Goal: Transaction & Acquisition: Purchase product/service

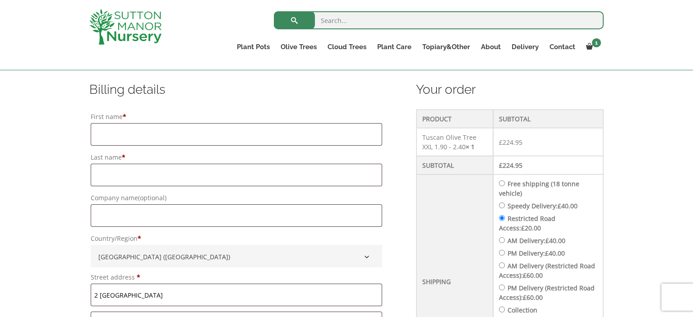
scroll to position [174, 0]
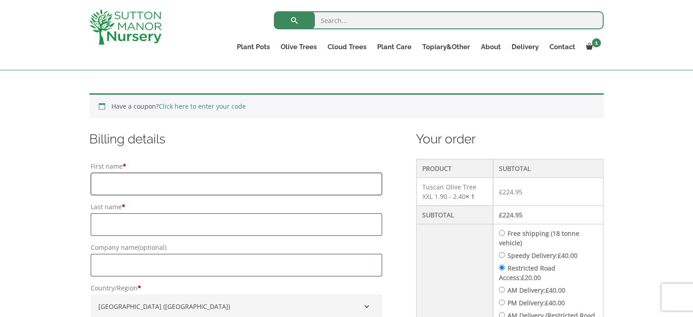
click at [157, 183] on input "First name *" at bounding box center [236, 184] width 291 height 23
type input "[PERSON_NAME]"
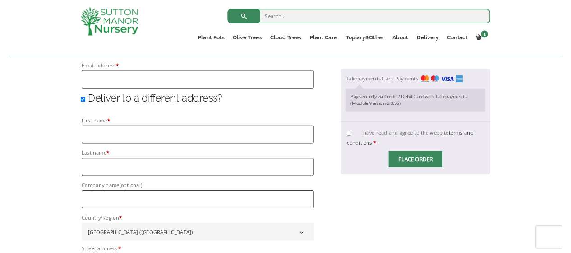
scroll to position [651, 0]
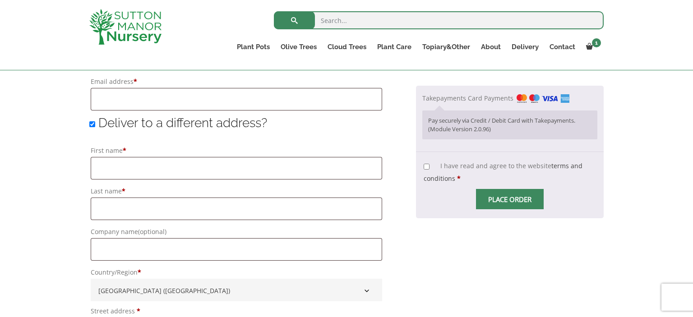
type input "Beswick"
click at [239, 171] on input "First name *" at bounding box center [236, 168] width 291 height 23
click at [192, 157] on input "First name *" at bounding box center [236, 168] width 291 height 23
paste input "Seb"
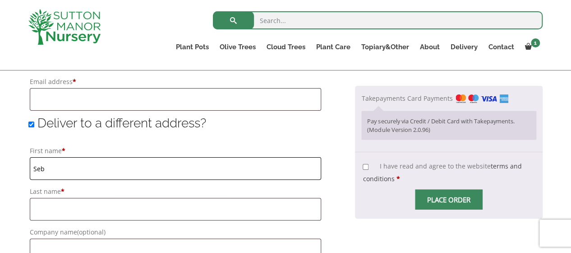
type input "Seb"
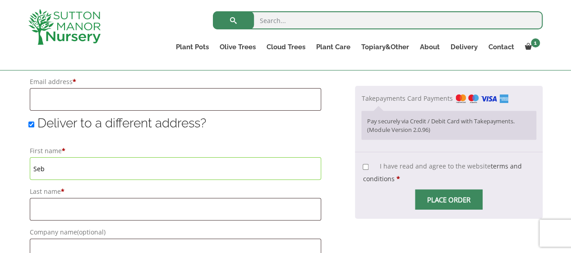
click at [197, 165] on input "Seb" at bounding box center [175, 168] width 291 height 23
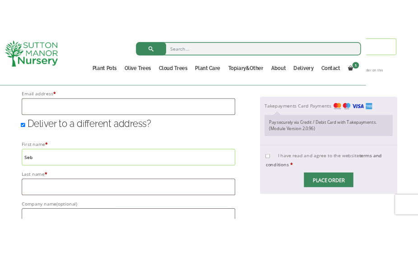
scroll to position [665, 0]
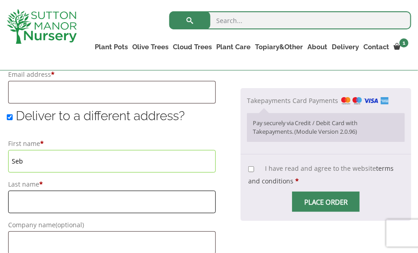
click at [48, 208] on input "Last name *" at bounding box center [112, 201] width 208 height 23
paste input "[PERSON_NAME]"
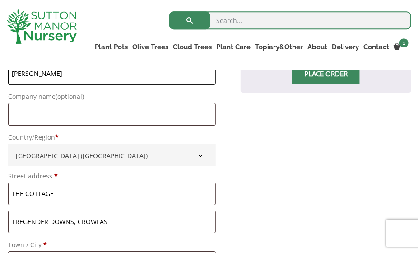
scroll to position [807, 0]
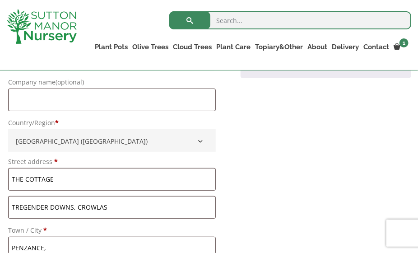
type input "[PERSON_NAME]"
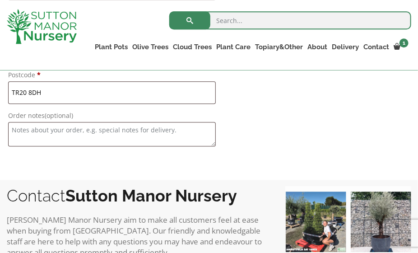
scroll to position [1045, 0]
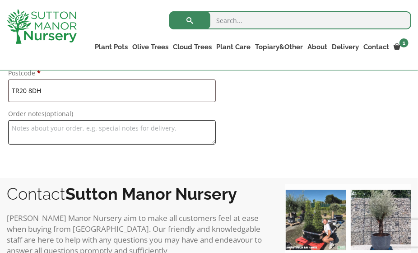
click at [52, 144] on textarea "Order notes (optional)" at bounding box center [112, 132] width 208 height 24
paste textarea "Delivery to end of drive as vehicle won't get down there. Please call [PHONE_NU…"
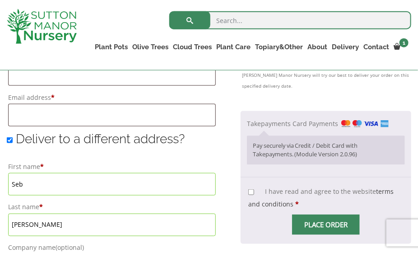
scroll to position [665, 0]
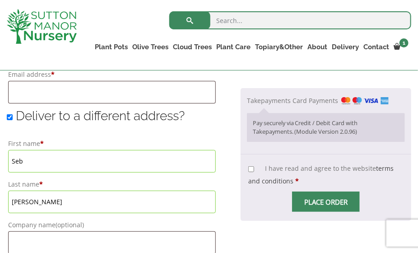
type textarea "Delivery to end of drive as vehicle won't get down there. Please call [PHONE_NU…"
click at [249, 172] on input "I have read and agree to the website terms and conditions *" at bounding box center [251, 169] width 6 height 6
checkbox input "true"
click at [326, 201] on span "Checkout" at bounding box center [326, 201] width 0 height 0
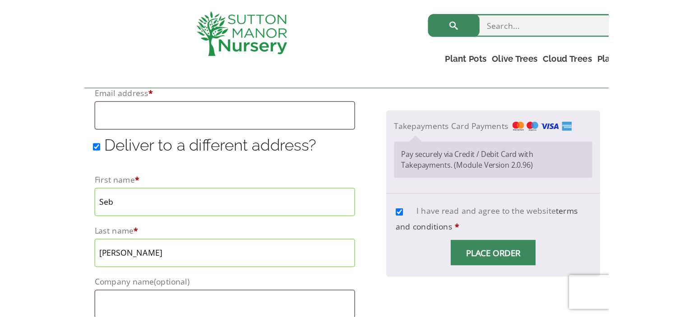
scroll to position [0, 0]
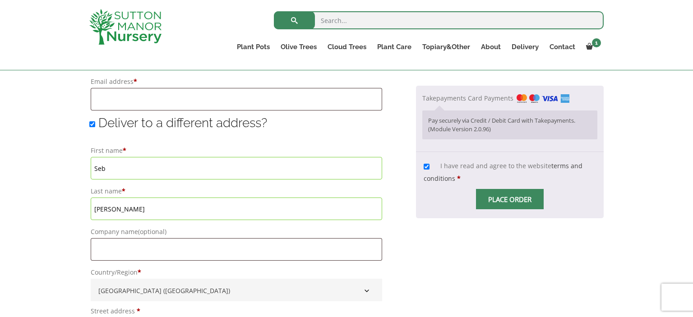
click at [515, 197] on input "Place order" at bounding box center [510, 199] width 68 height 20
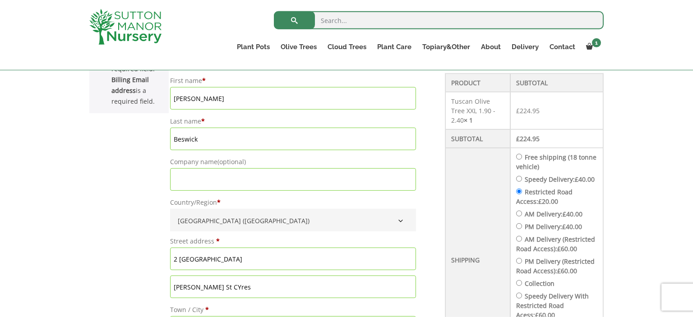
scroll to position [259, 0]
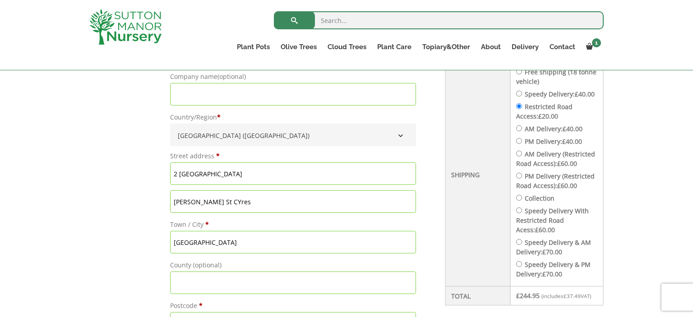
scroll to position [450, 0]
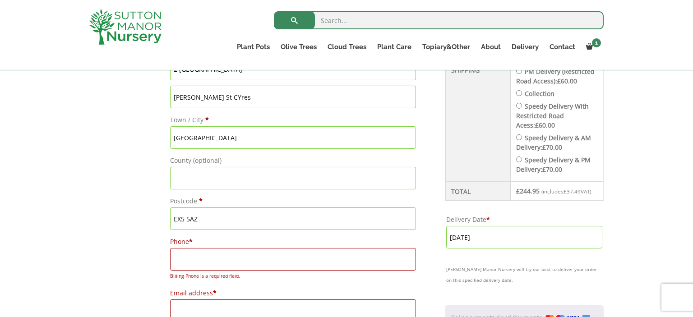
click at [198, 256] on input "Phone *" at bounding box center [293, 259] width 246 height 23
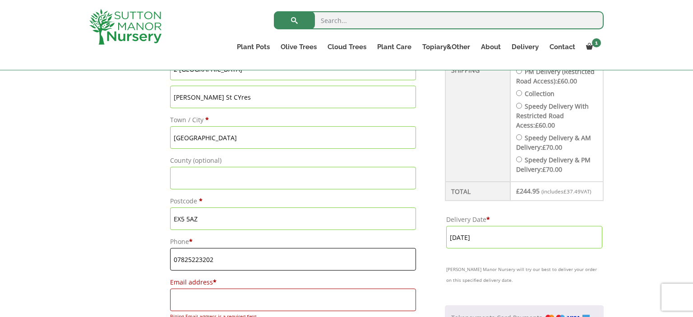
type input "07825223202"
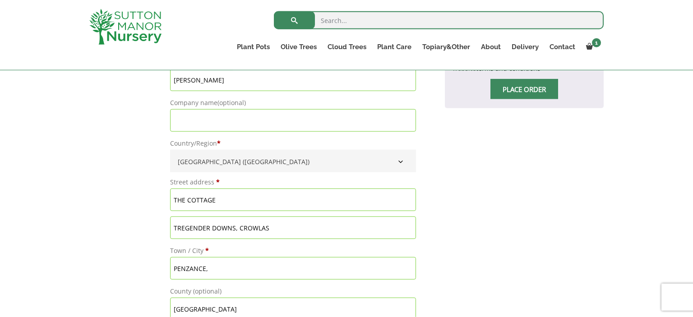
scroll to position [736, 0]
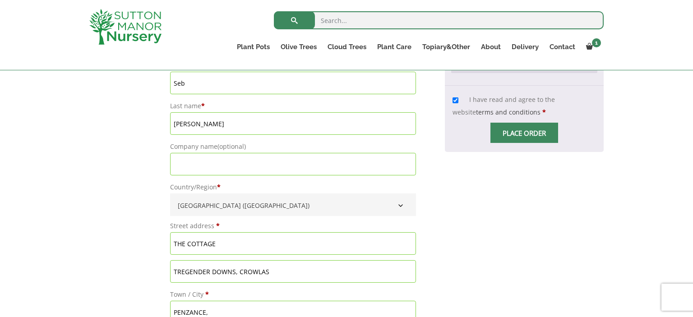
type input "beswick57@hotmail.com"
click at [524, 133] on span "Checkout" at bounding box center [524, 133] width 0 height 0
click at [531, 143] on input "Place order" at bounding box center [524, 133] width 68 height 20
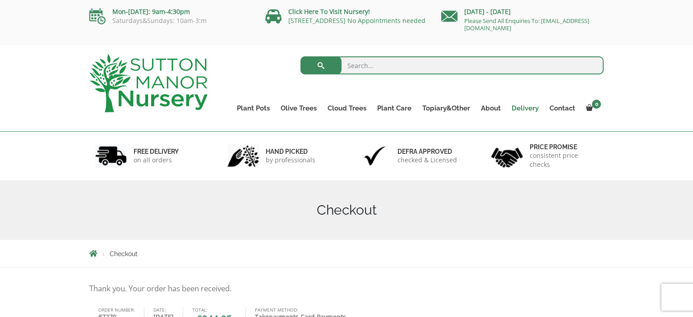
click at [522, 111] on link "Delivery" at bounding box center [525, 108] width 38 height 13
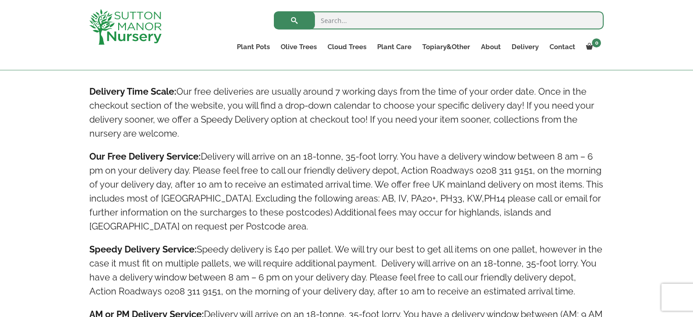
scroll to position [508, 0]
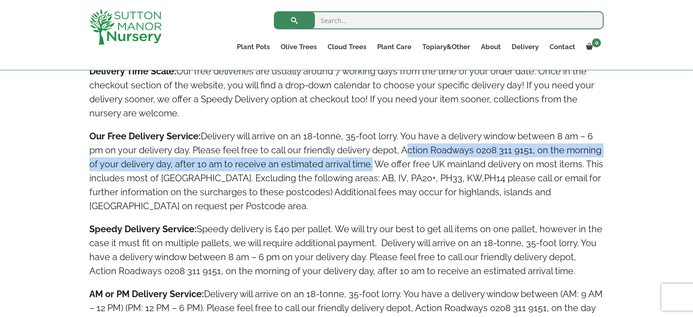
drag, startPoint x: 404, startPoint y: 148, endPoint x: 368, endPoint y: 165, distance: 39.7
click at [368, 165] on h4 "Our Free Delivery Service: Delivery will arrive on an 18-tonne, 35-foot lorry. …" at bounding box center [346, 171] width 514 height 84
copy h4 "Action Roadways 0208 311 9151, on the morning of your delivery day, after 10 am…"
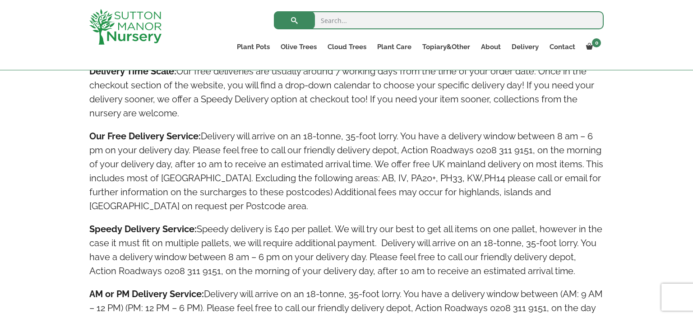
click at [490, 270] on h4 "Speedy Delivery Service: Speedy delivery is £40 per pallet. We will try our bes…" at bounding box center [346, 250] width 514 height 56
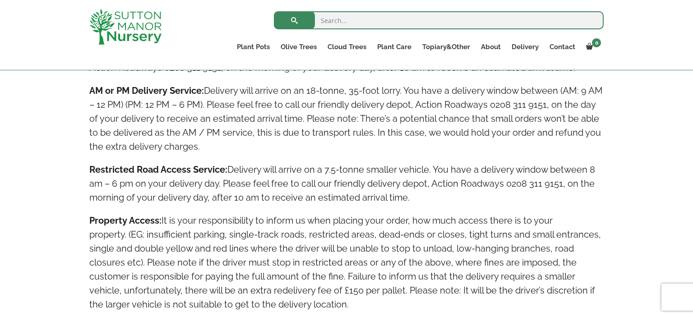
scroll to position [746, 0]
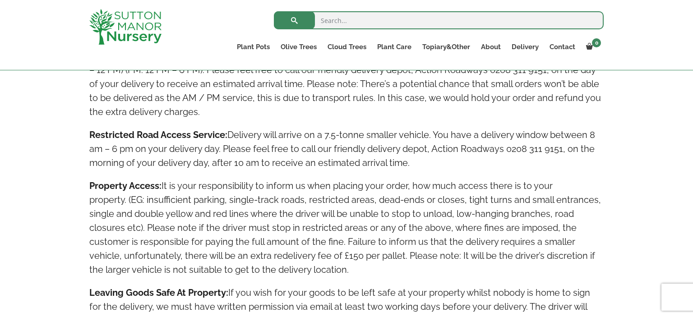
click at [445, 241] on h4 "Property Access: It is your responsibility to inform us when placing your order…" at bounding box center [346, 228] width 514 height 98
click at [476, 246] on h4 "Property Access: It is your responsibility to inform us when placing your order…" at bounding box center [346, 228] width 514 height 98
